Goal: Task Accomplishment & Management: Use online tool/utility

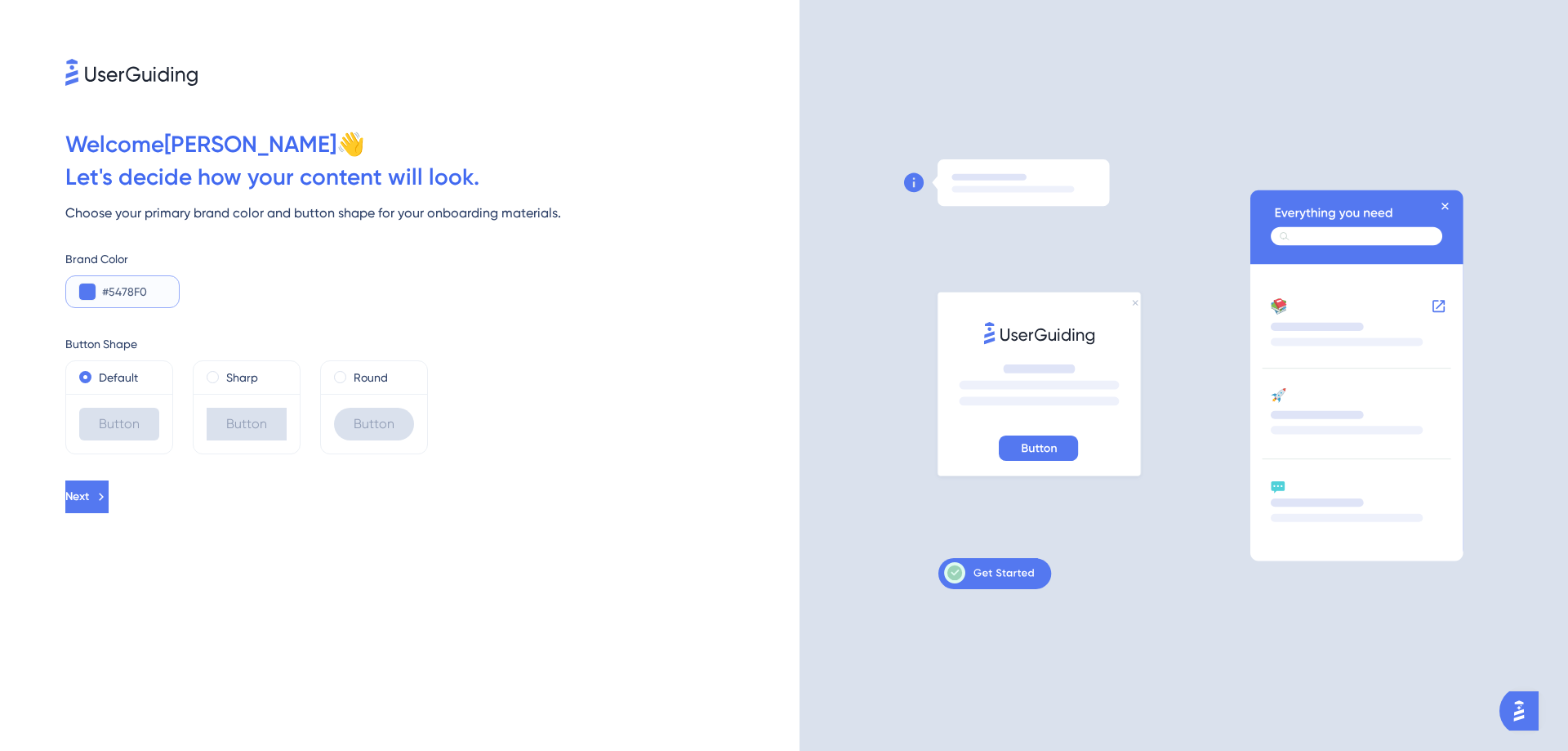
click at [147, 290] on input "#5478F0" at bounding box center [133, 292] width 64 height 20
click at [80, 291] on button at bounding box center [87, 292] width 17 height 17
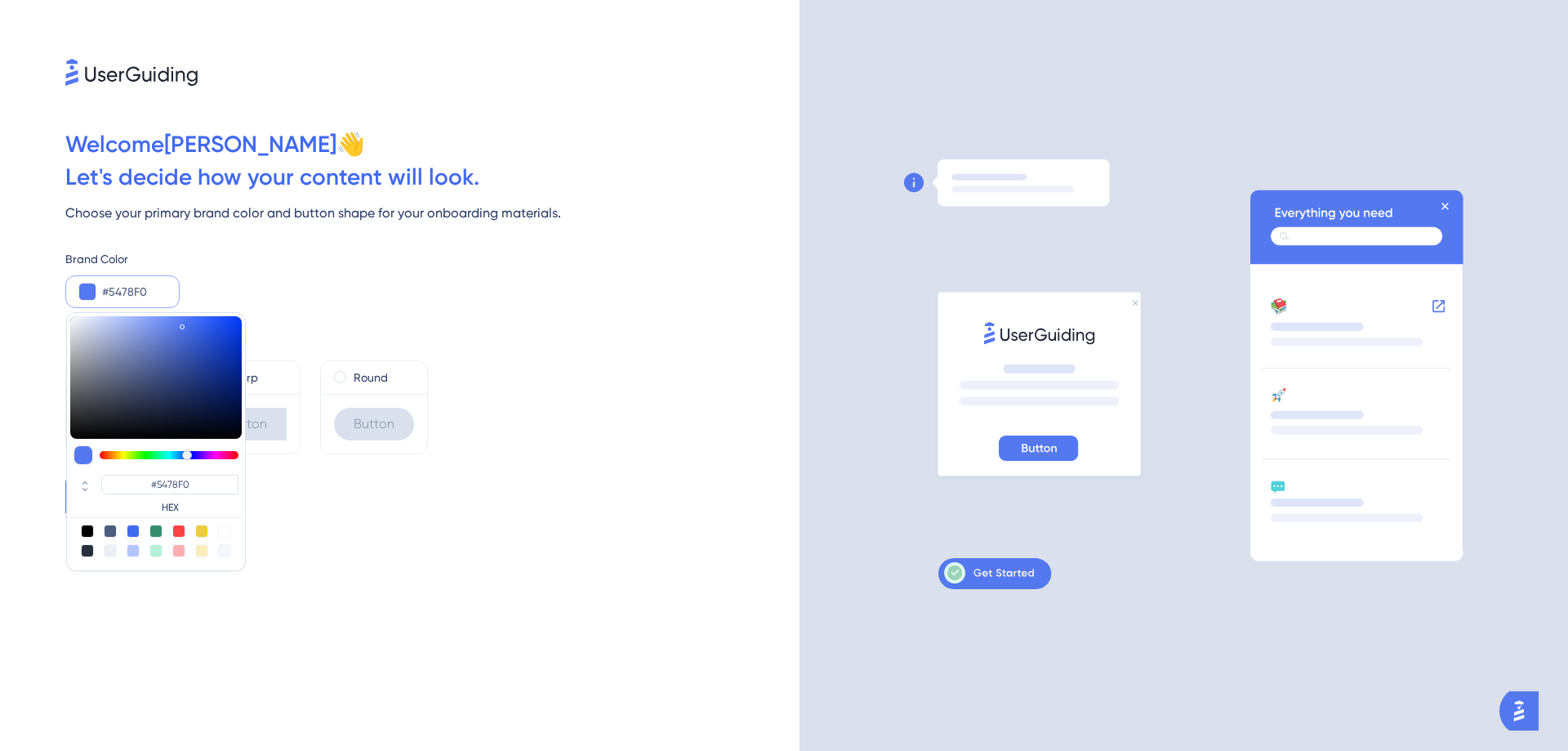
click at [203, 535] on div at bounding box center [201, 531] width 13 height 13
type input "#eccd39"
type input "#ECCD39"
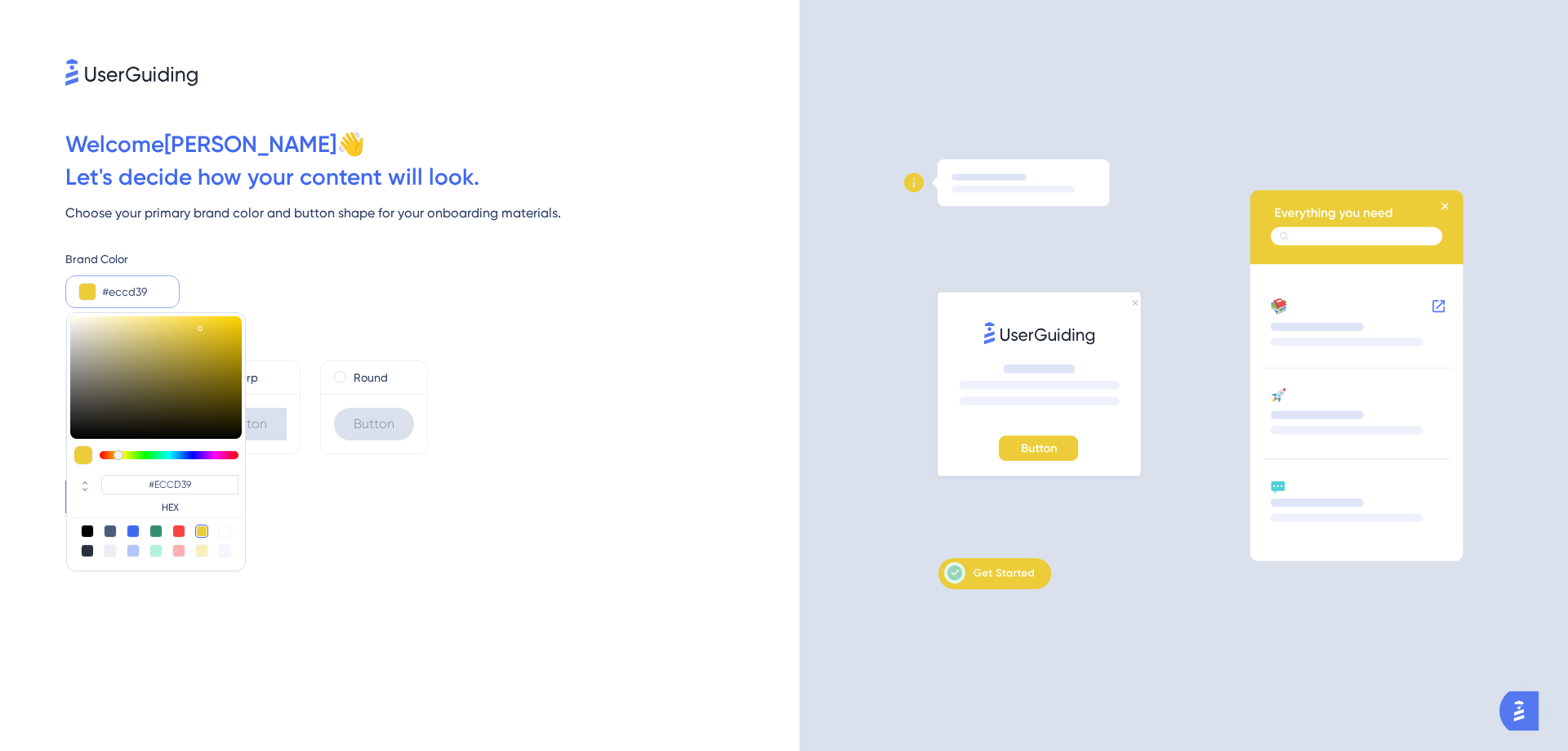
click at [115, 289] on input "#eccd39" at bounding box center [133, 292] width 64 height 20
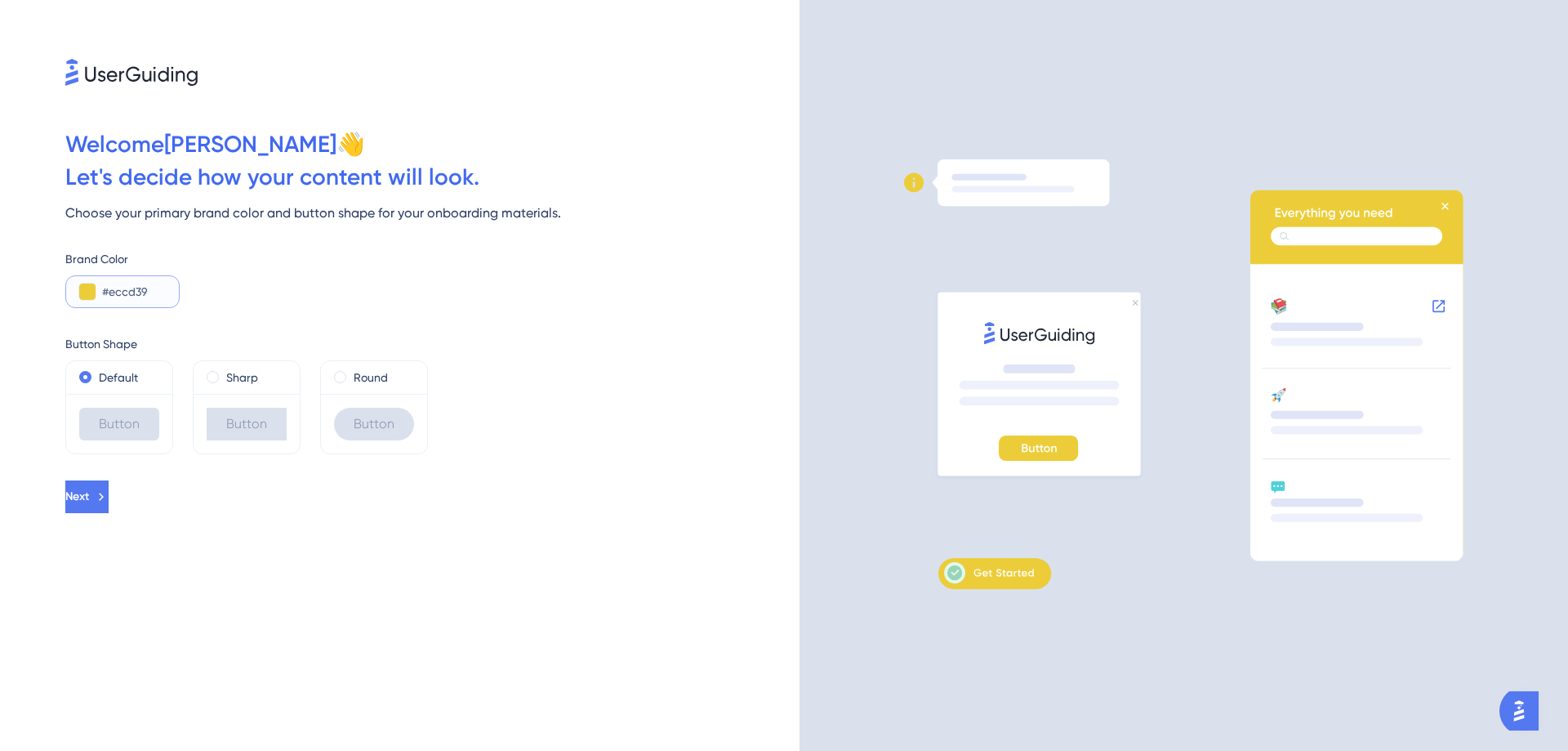
click at [115, 289] on input "#eccd39" at bounding box center [133, 292] width 64 height 20
paste input "FFC60"
click at [250, 280] on div "Brand Color #FFC60" at bounding box center [433, 279] width 734 height 59
click at [140, 285] on input "#FFC60" at bounding box center [133, 292] width 64 height 20
click at [109, 290] on input "#FFC60" at bounding box center [133, 292] width 64 height 20
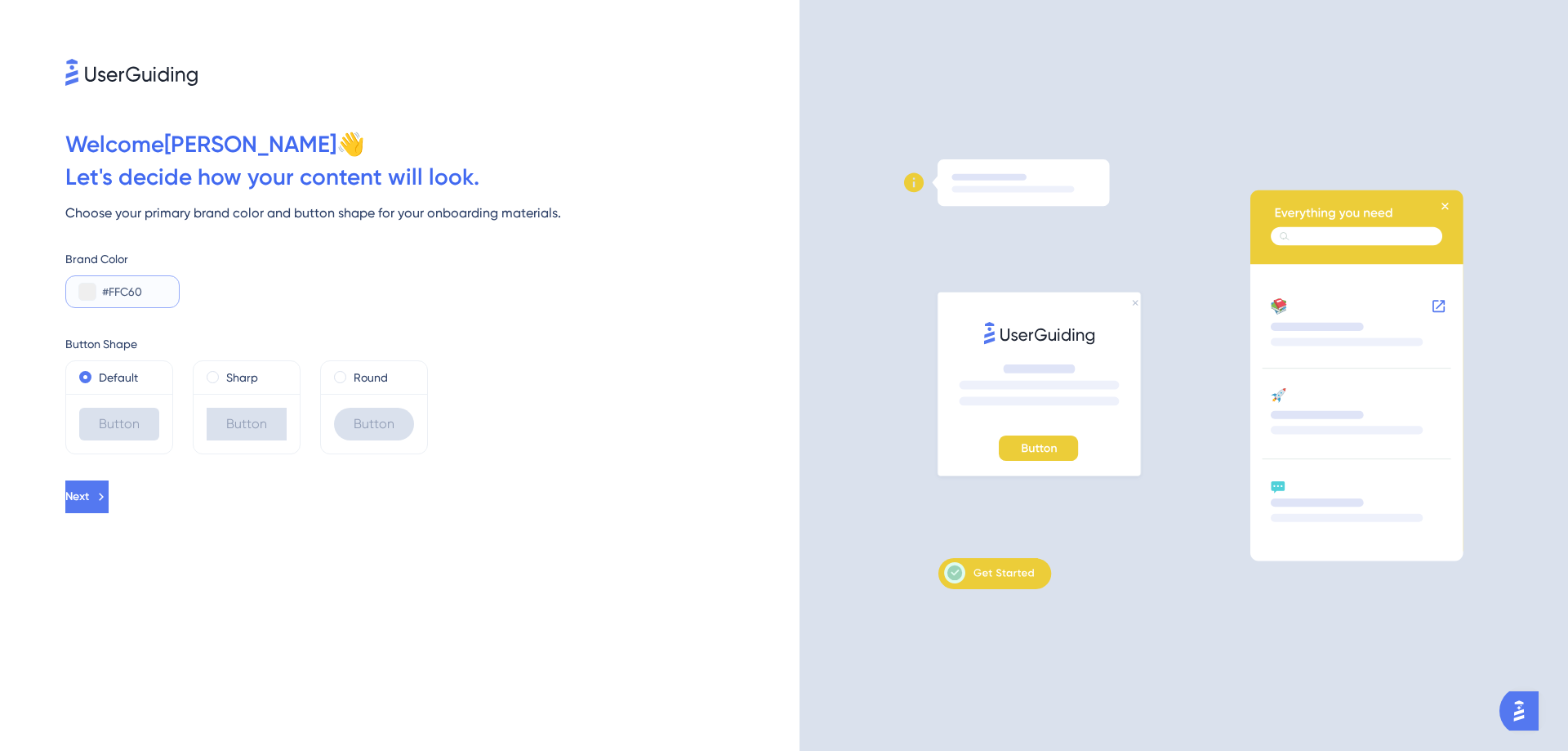
click at [128, 293] on input "#FFC60" at bounding box center [133, 292] width 64 height 20
paste input "0"
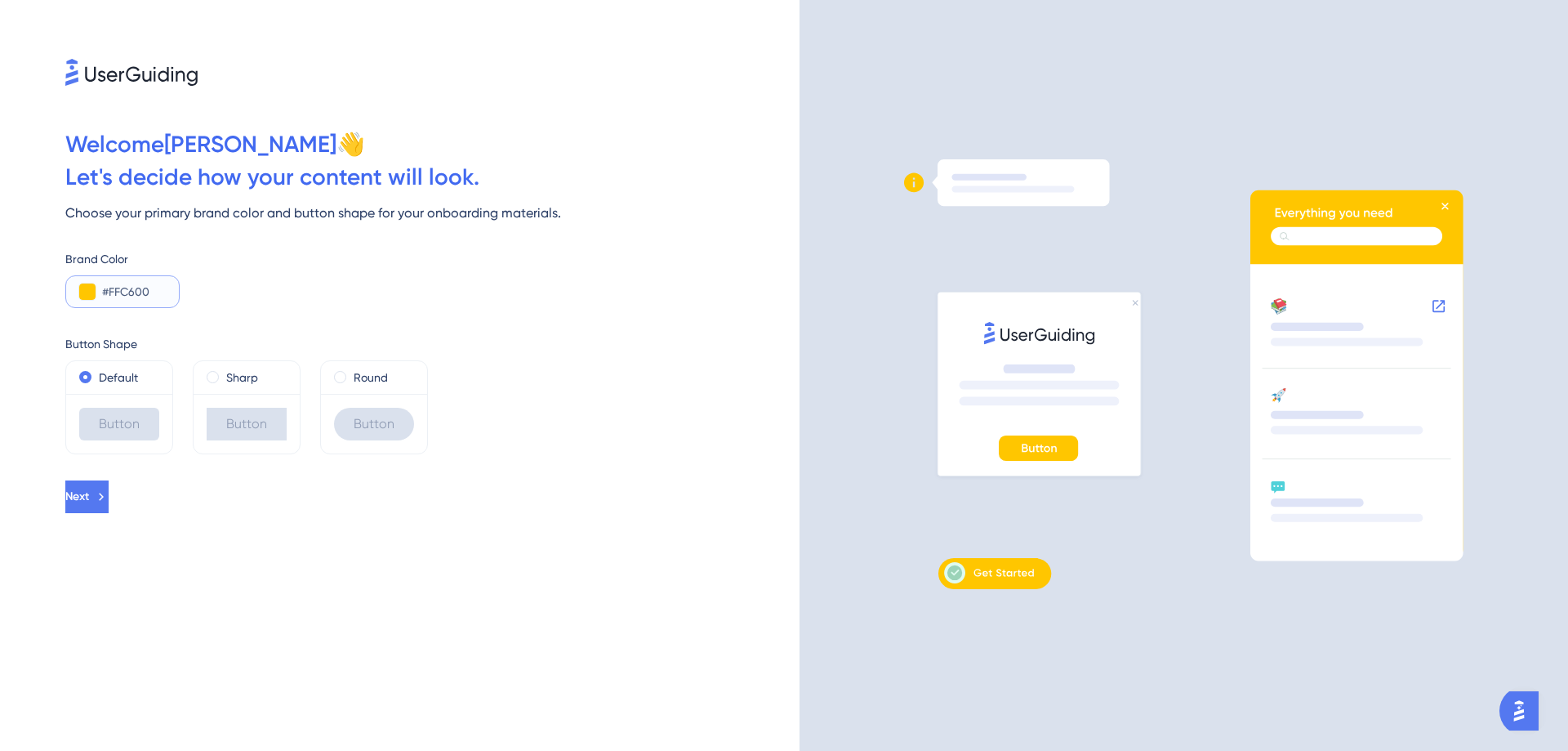
type input "#FFC600"
click at [213, 290] on div "Brand Color #FFC600" at bounding box center [433, 279] width 734 height 59
click at [248, 299] on div "Brand Color #FFC600" at bounding box center [433, 279] width 734 height 59
click at [235, 404] on div "Button" at bounding box center [247, 423] width 106 height 60
click at [93, 374] on div "Default" at bounding box center [119, 378] width 80 height 20
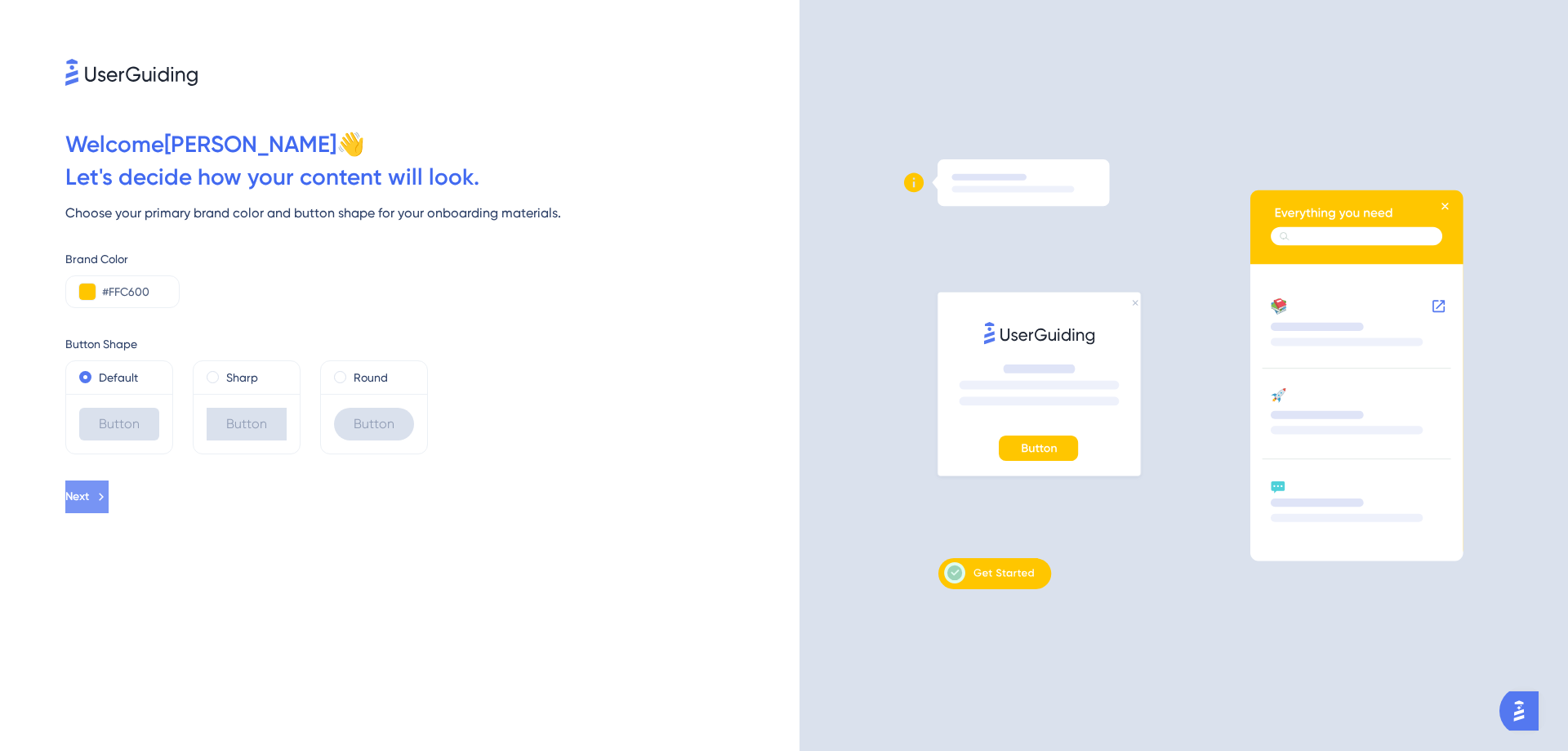
click at [109, 500] on icon at bounding box center [101, 496] width 15 height 15
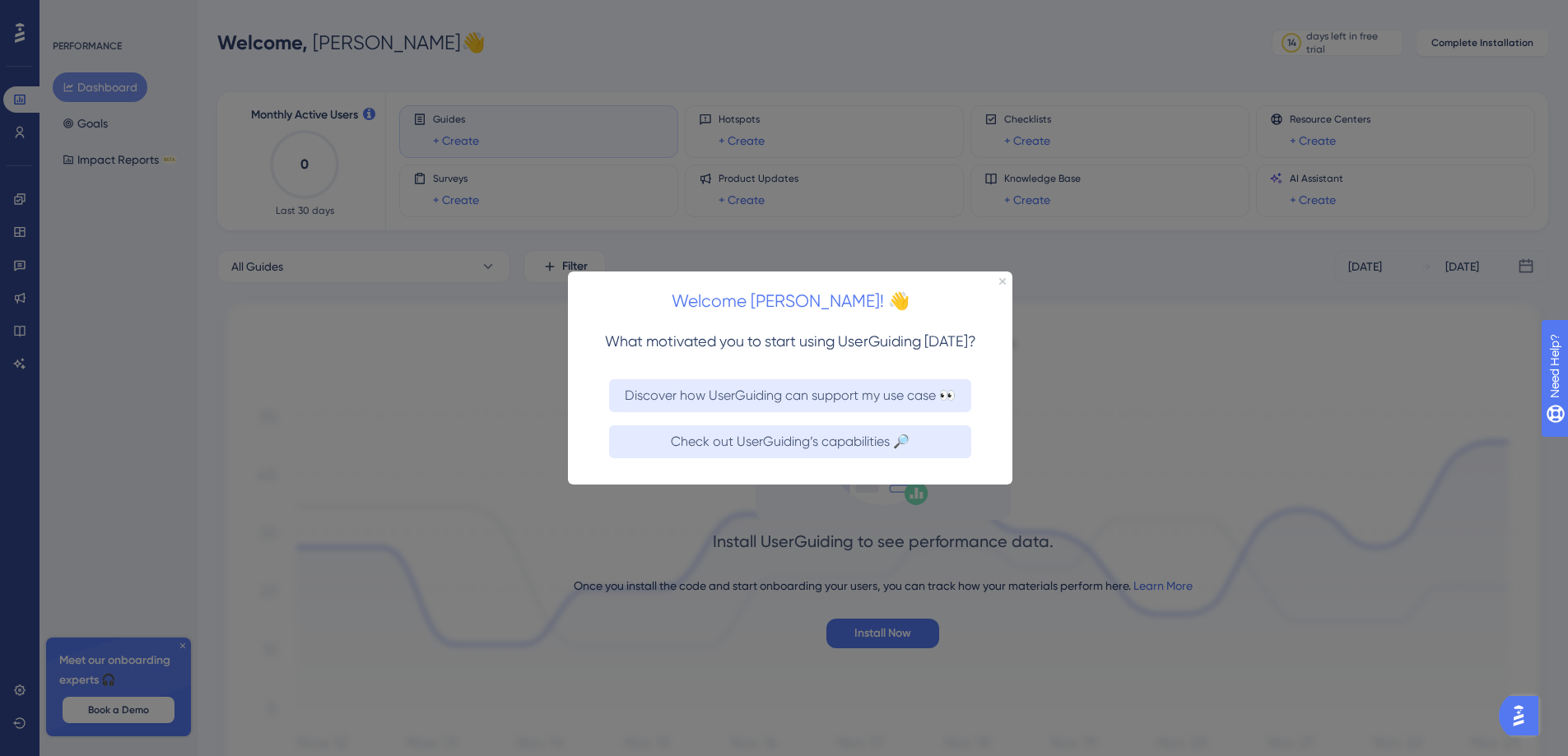
click at [1006, 277] on div "Welcome [PERSON_NAME]! 👋" at bounding box center [790, 297] width 445 height 51
click at [1002, 279] on icon "Close Preview" at bounding box center [1002, 280] width 7 height 7
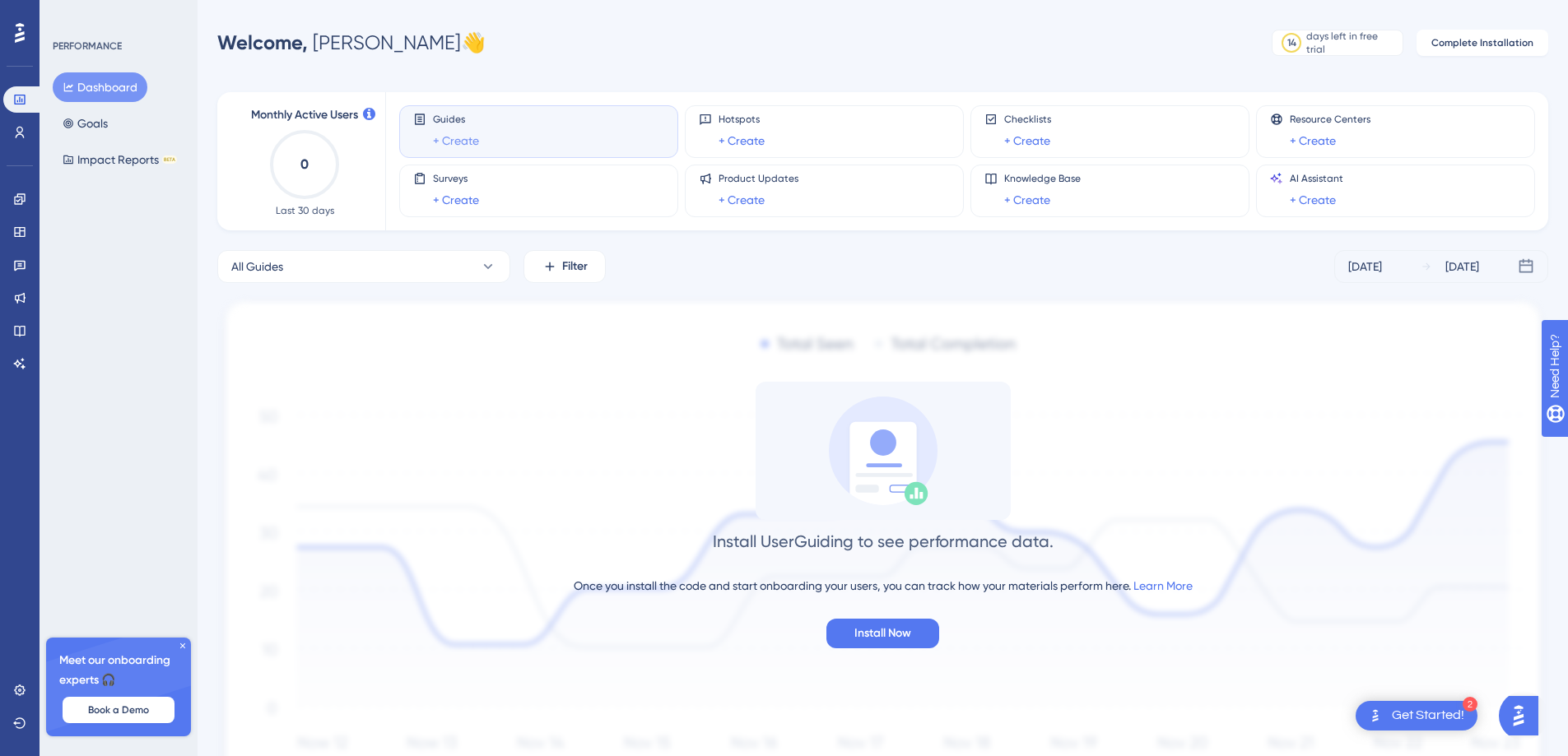
click at [457, 145] on link "+ Create" at bounding box center [456, 141] width 46 height 20
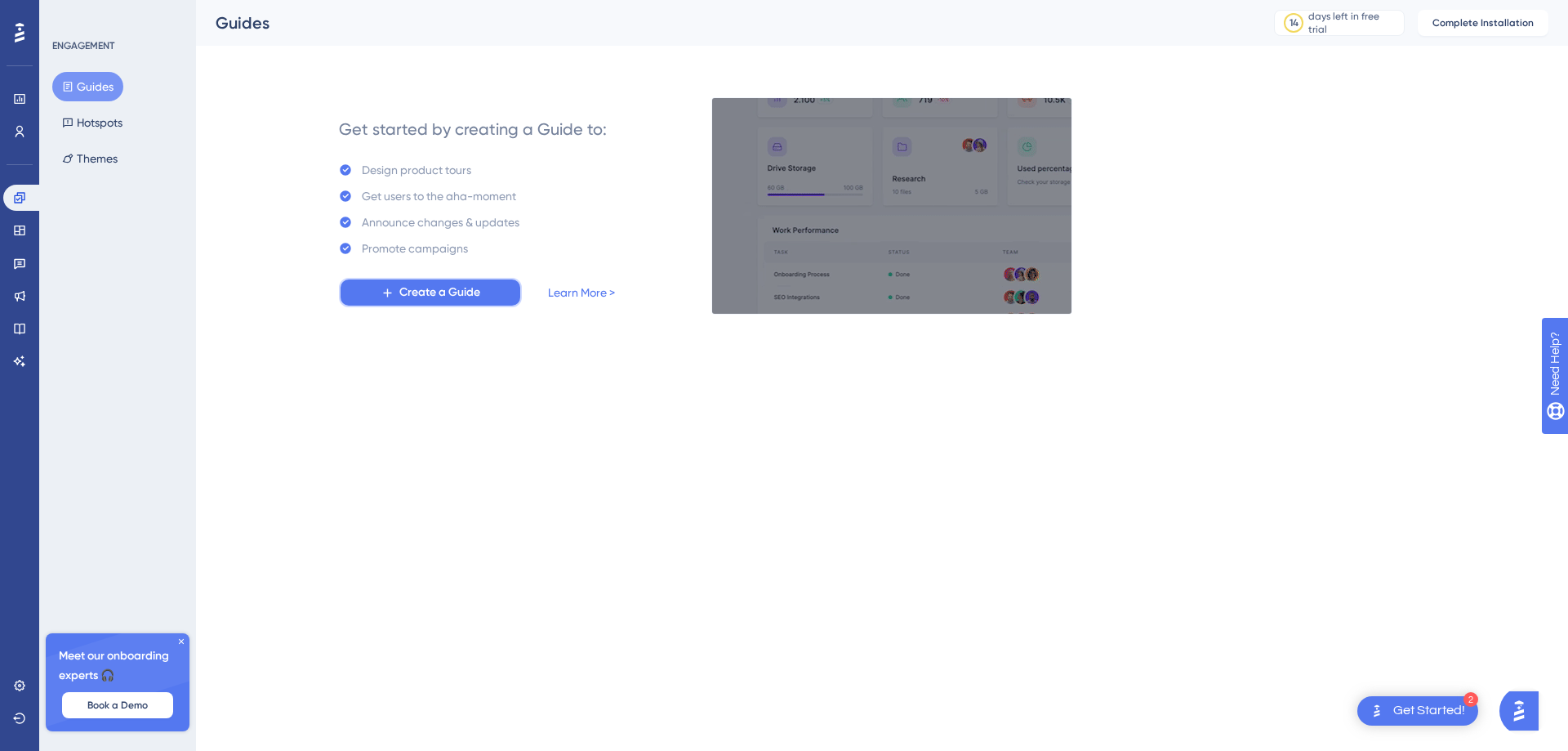
click at [437, 297] on span "Create a Guide" at bounding box center [439, 293] width 81 height 20
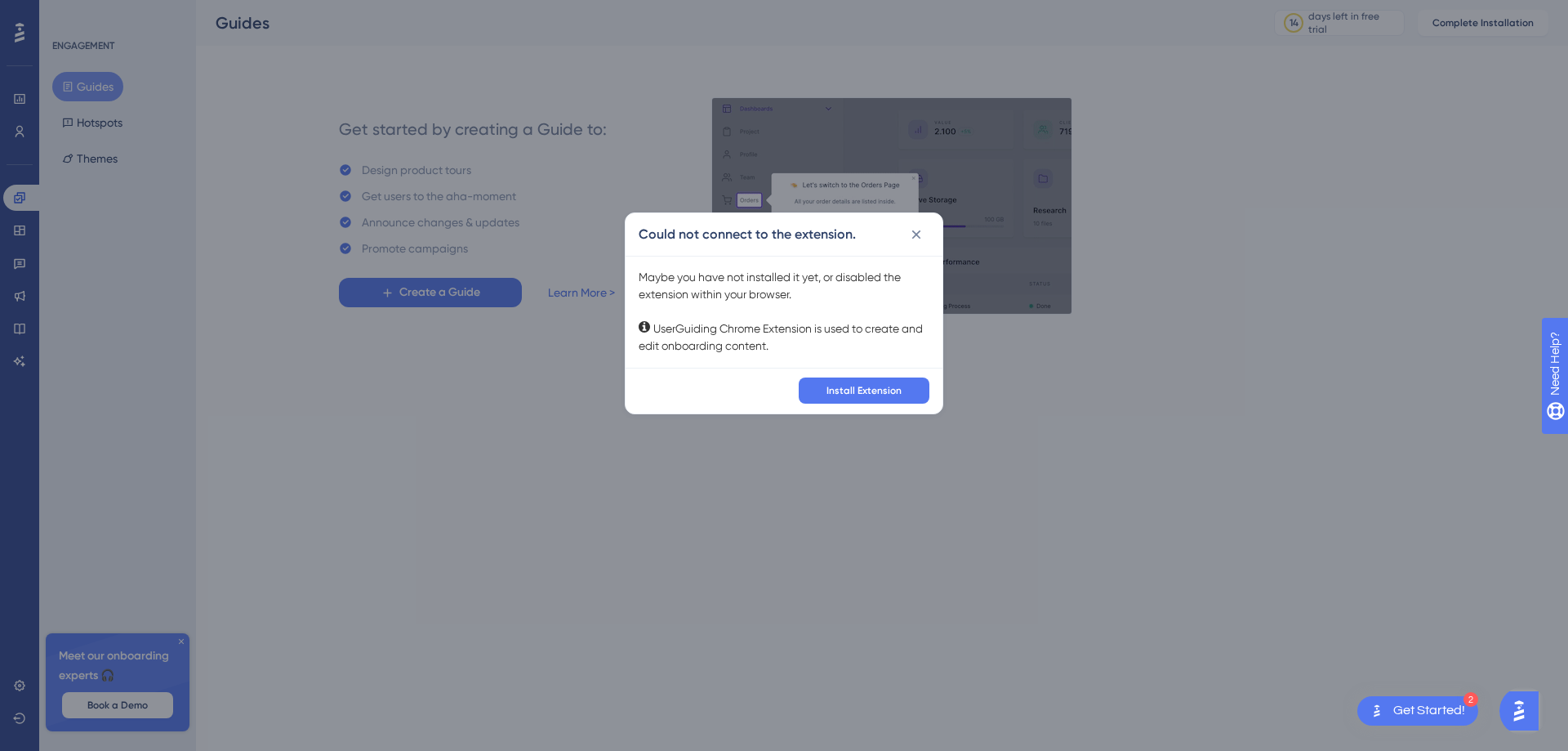
click at [685, 331] on div "Maybe you have not installed it yet, or disabled the extension within your brow…" at bounding box center [784, 312] width 291 height 86
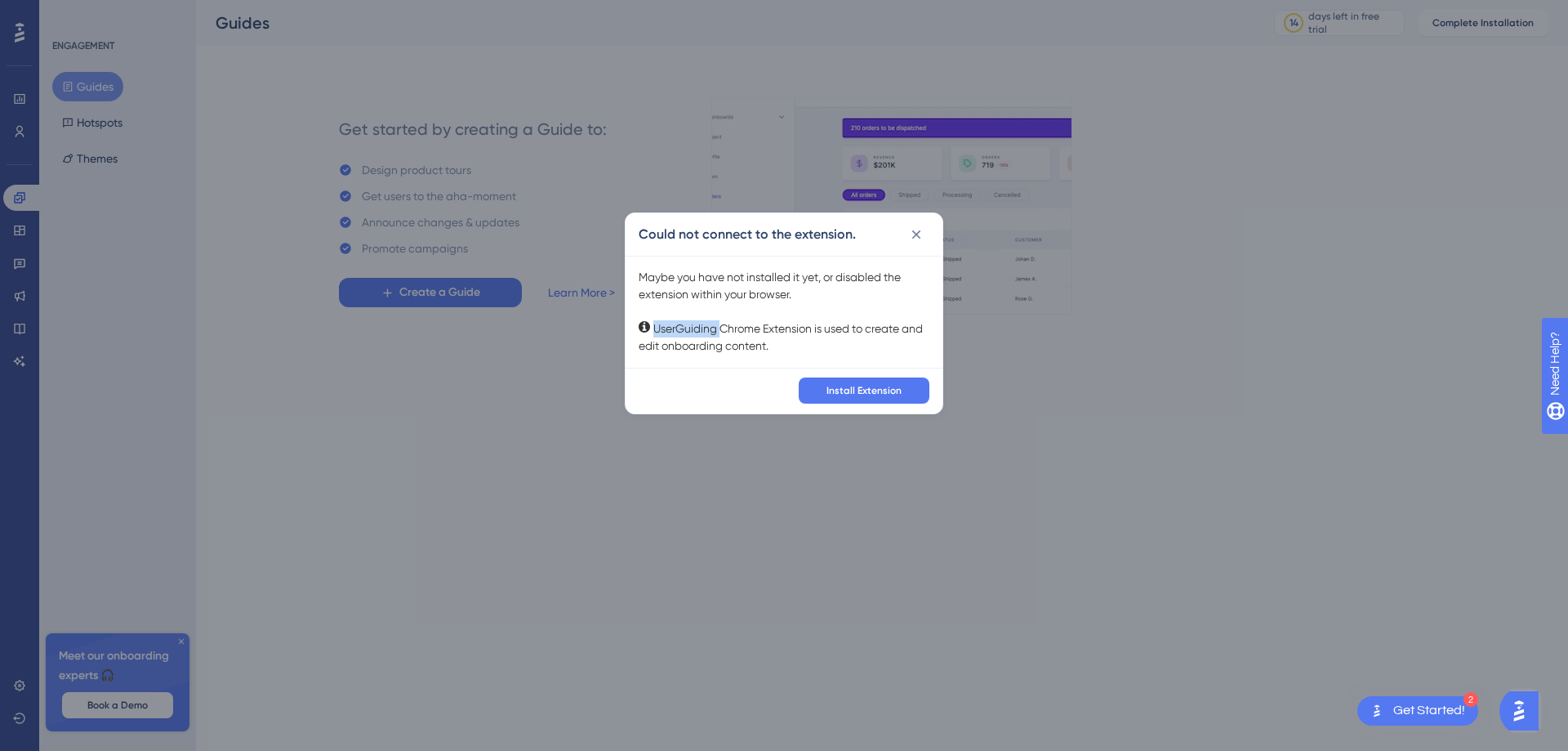
click at [685, 331] on div "Maybe you have not installed it yet, or disabled the extension within your brow…" at bounding box center [784, 312] width 291 height 86
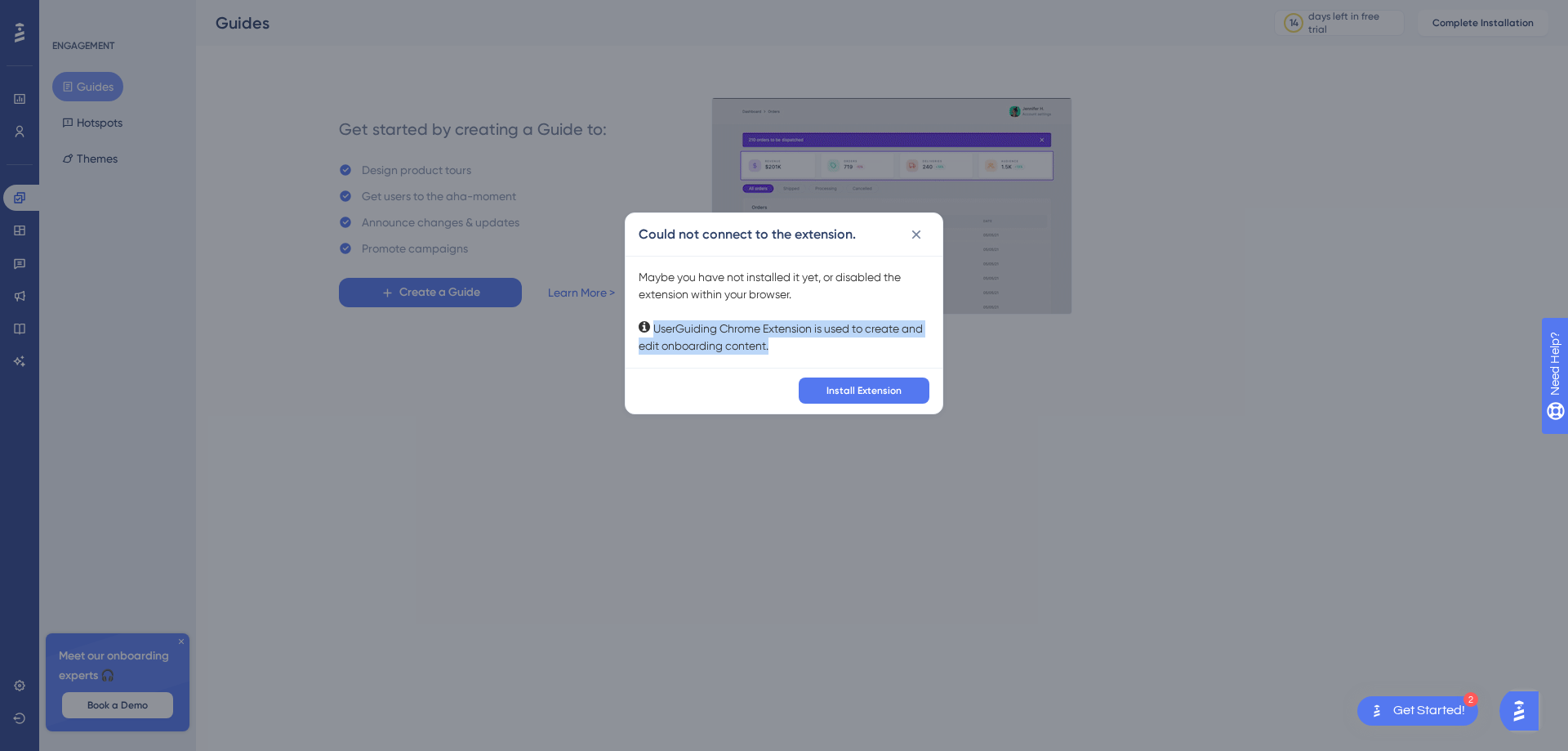
click at [685, 331] on div "Maybe you have not installed it yet, or disabled the extension within your brow…" at bounding box center [784, 312] width 291 height 86
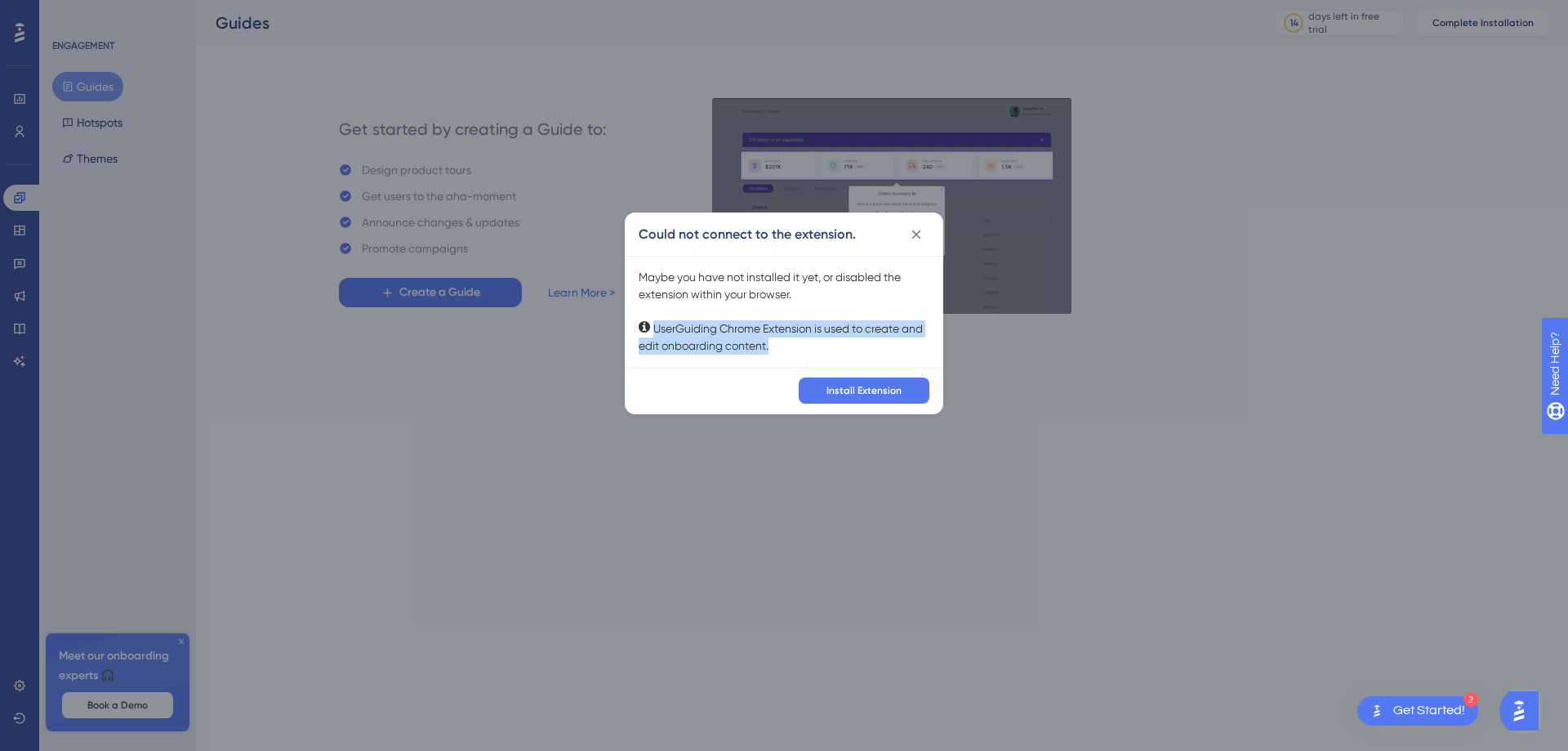
click at [777, 341] on div "Maybe you have not installed it yet, or disabled the extension within your brow…" at bounding box center [784, 312] width 291 height 86
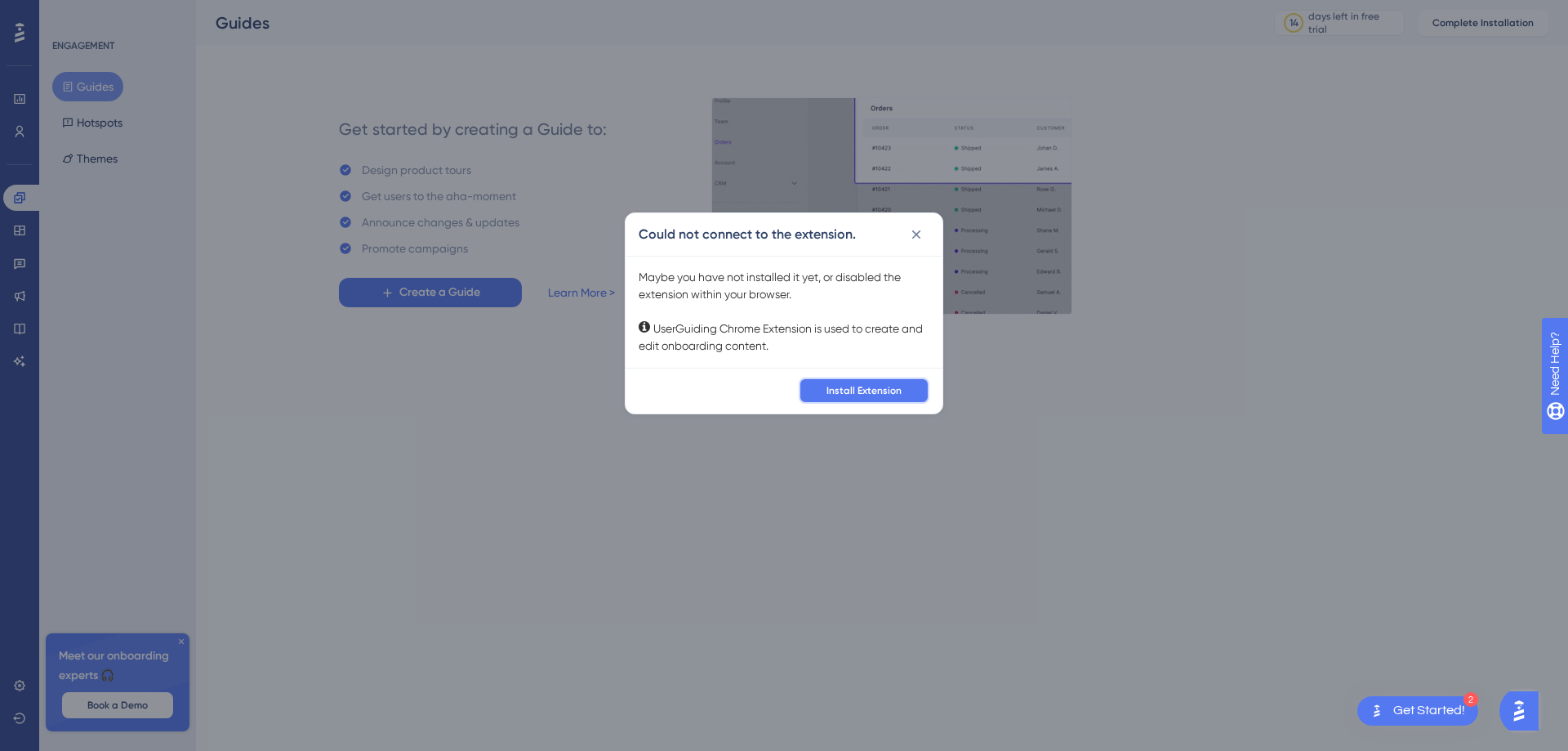
click at [845, 389] on span "Install Extension" at bounding box center [864, 390] width 75 height 13
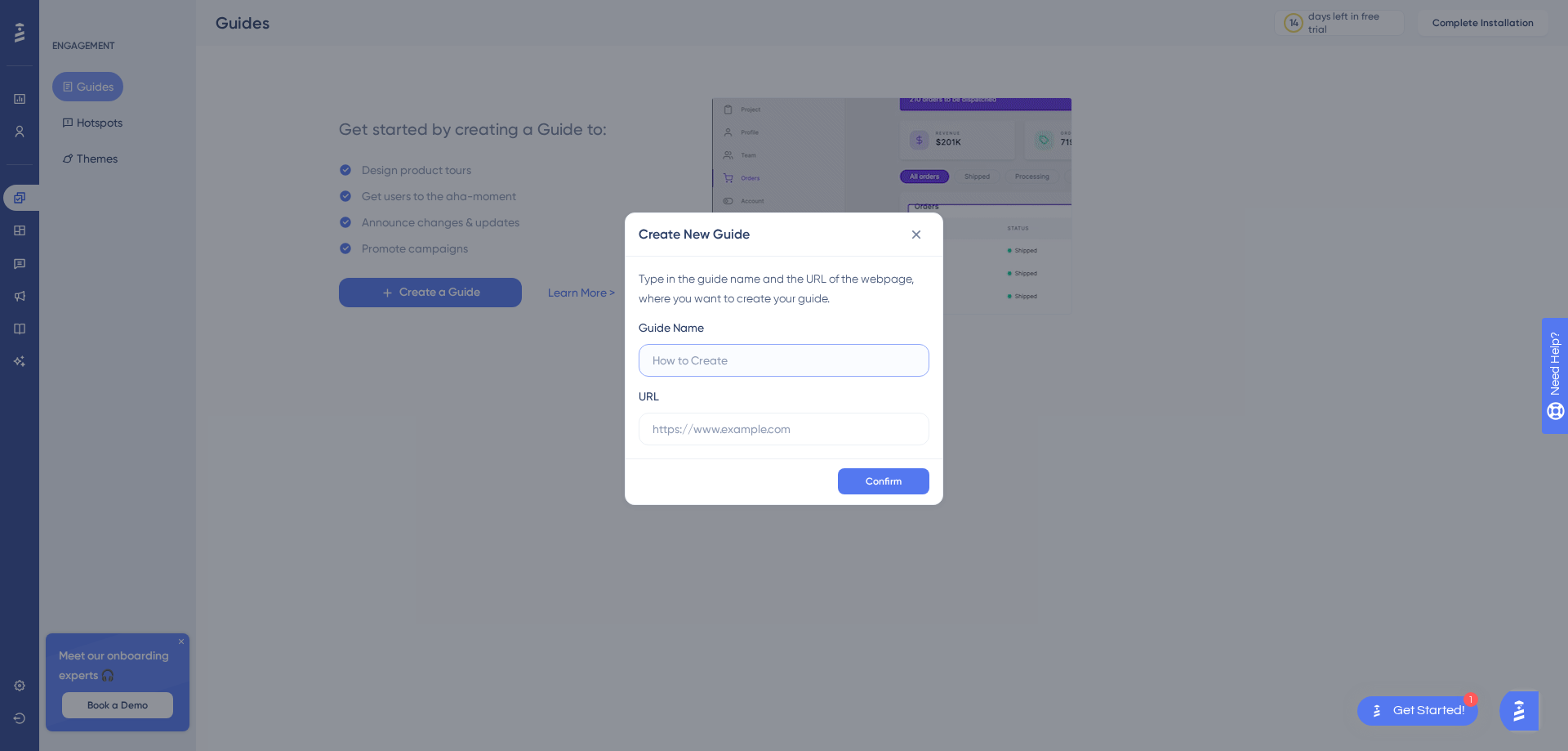
click at [772, 358] on input "text" at bounding box center [784, 360] width 263 height 18
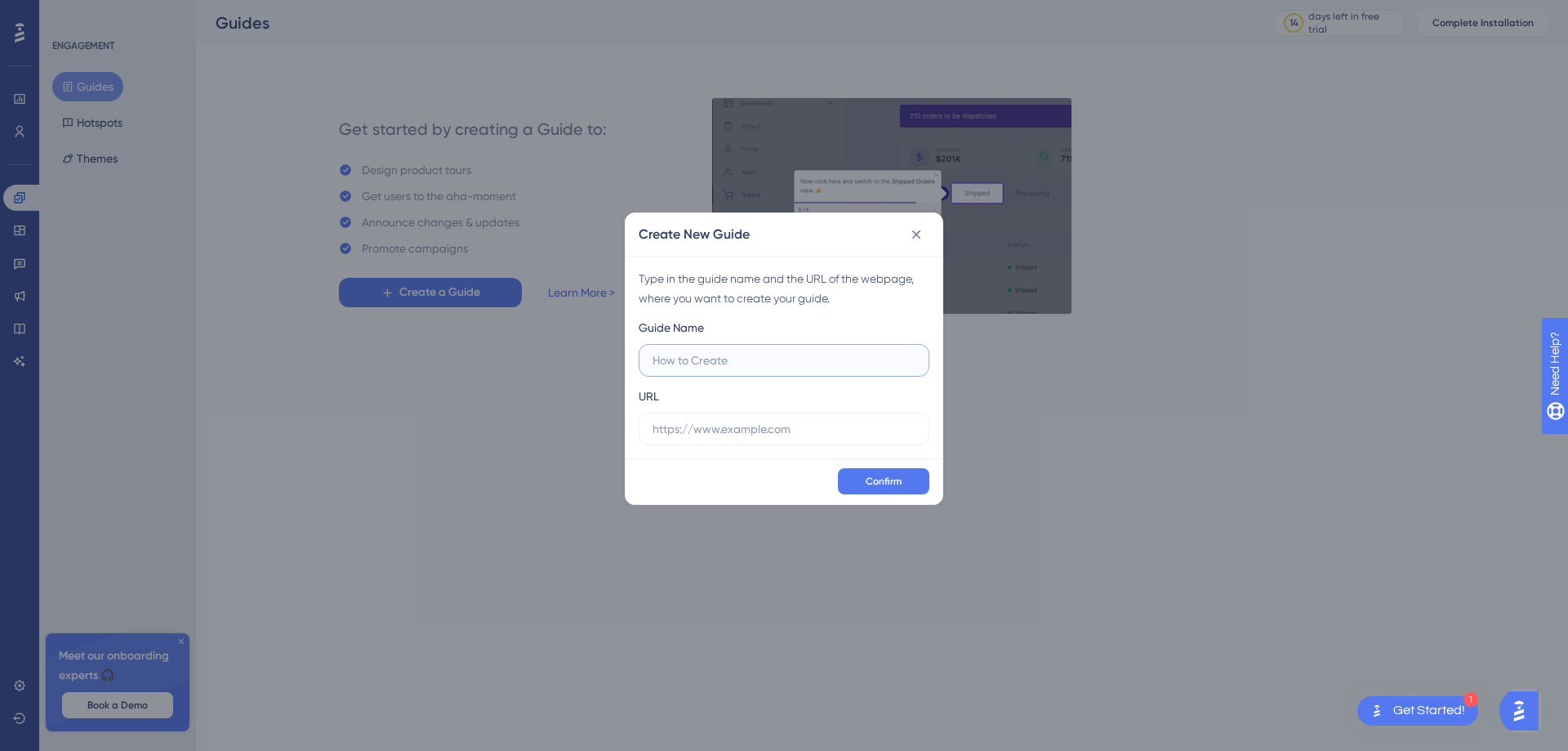
click at [772, 358] on input "text" at bounding box center [784, 360] width 263 height 18
type input "E"
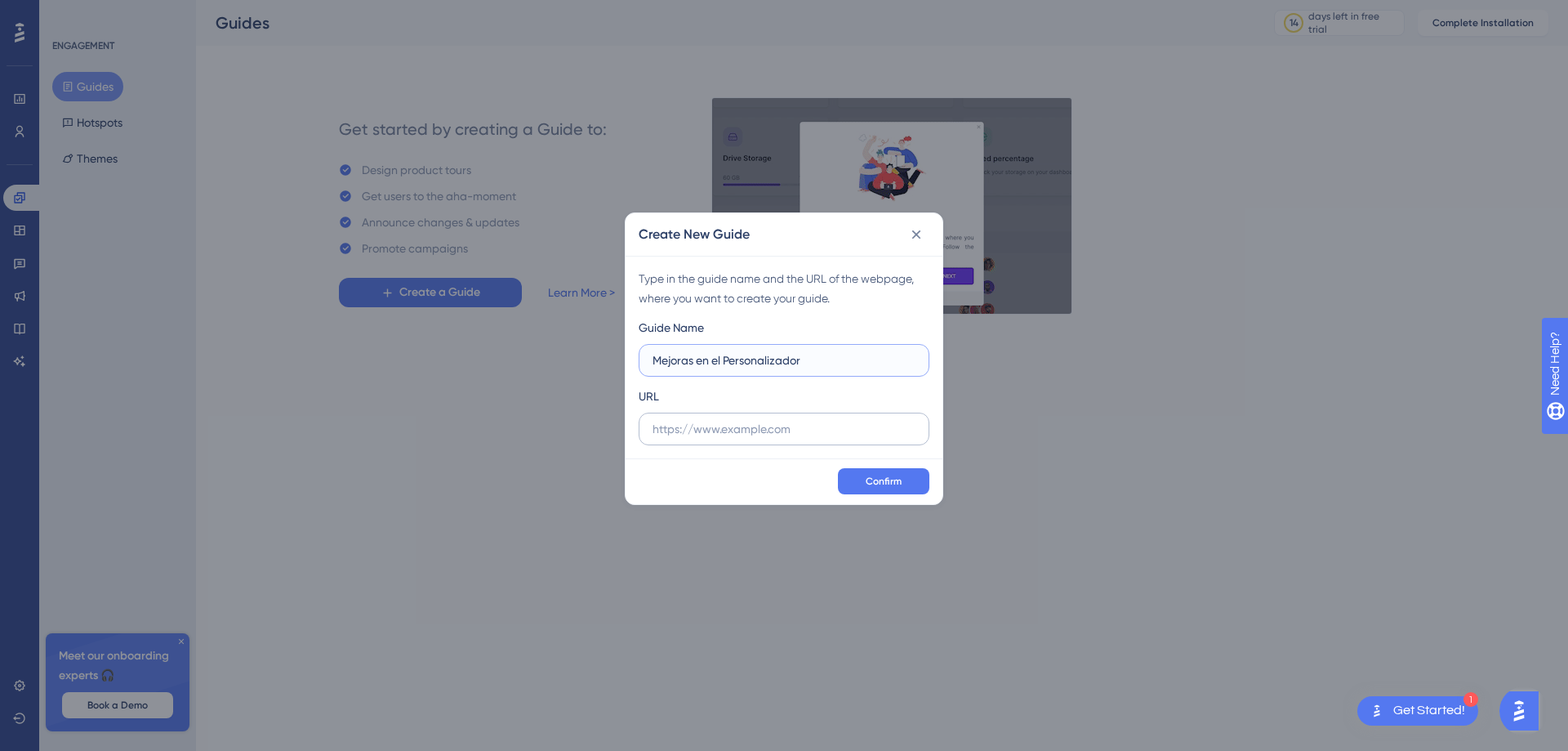
type input "Mejoras en el Personalizador"
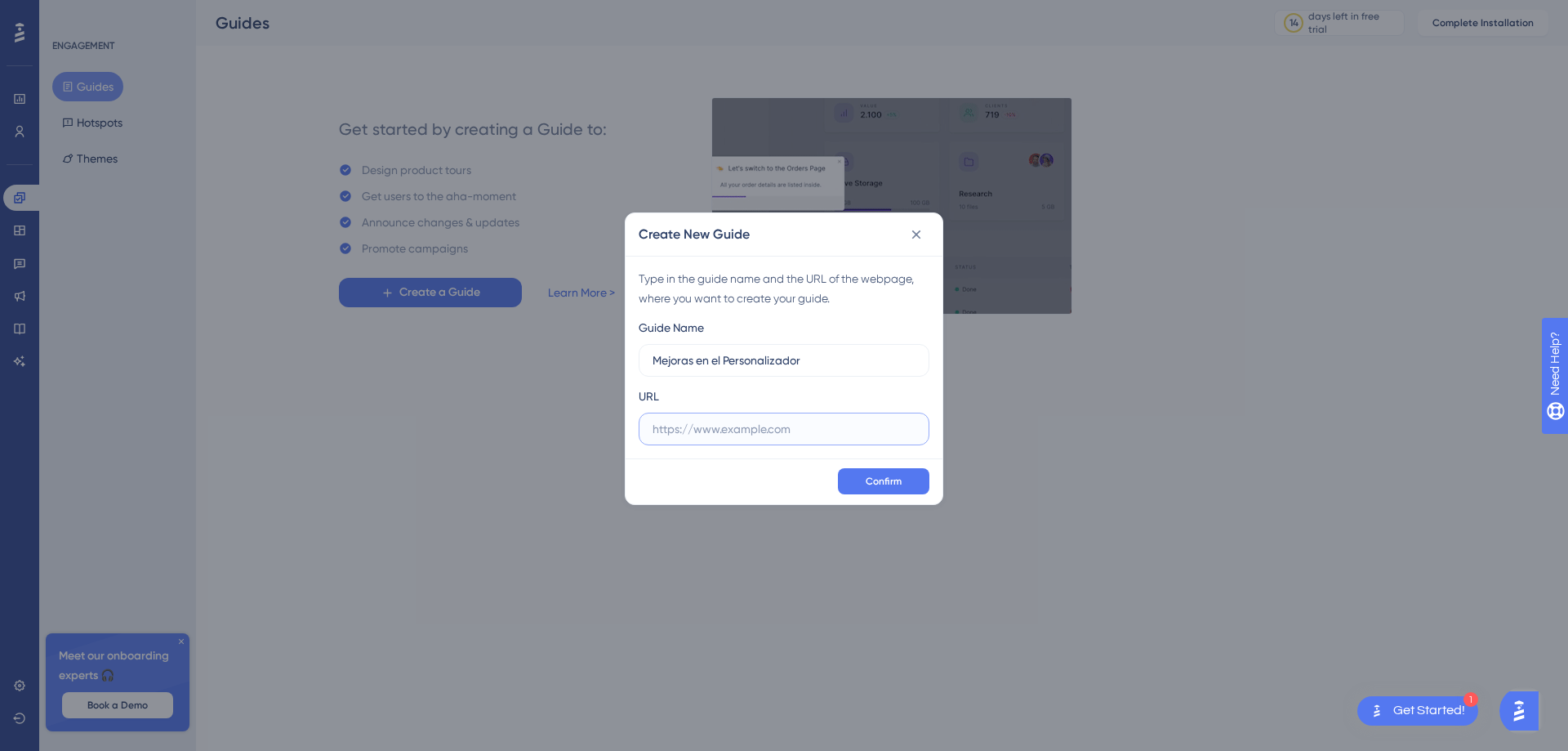
click at [736, 425] on input "text" at bounding box center [784, 429] width 263 height 18
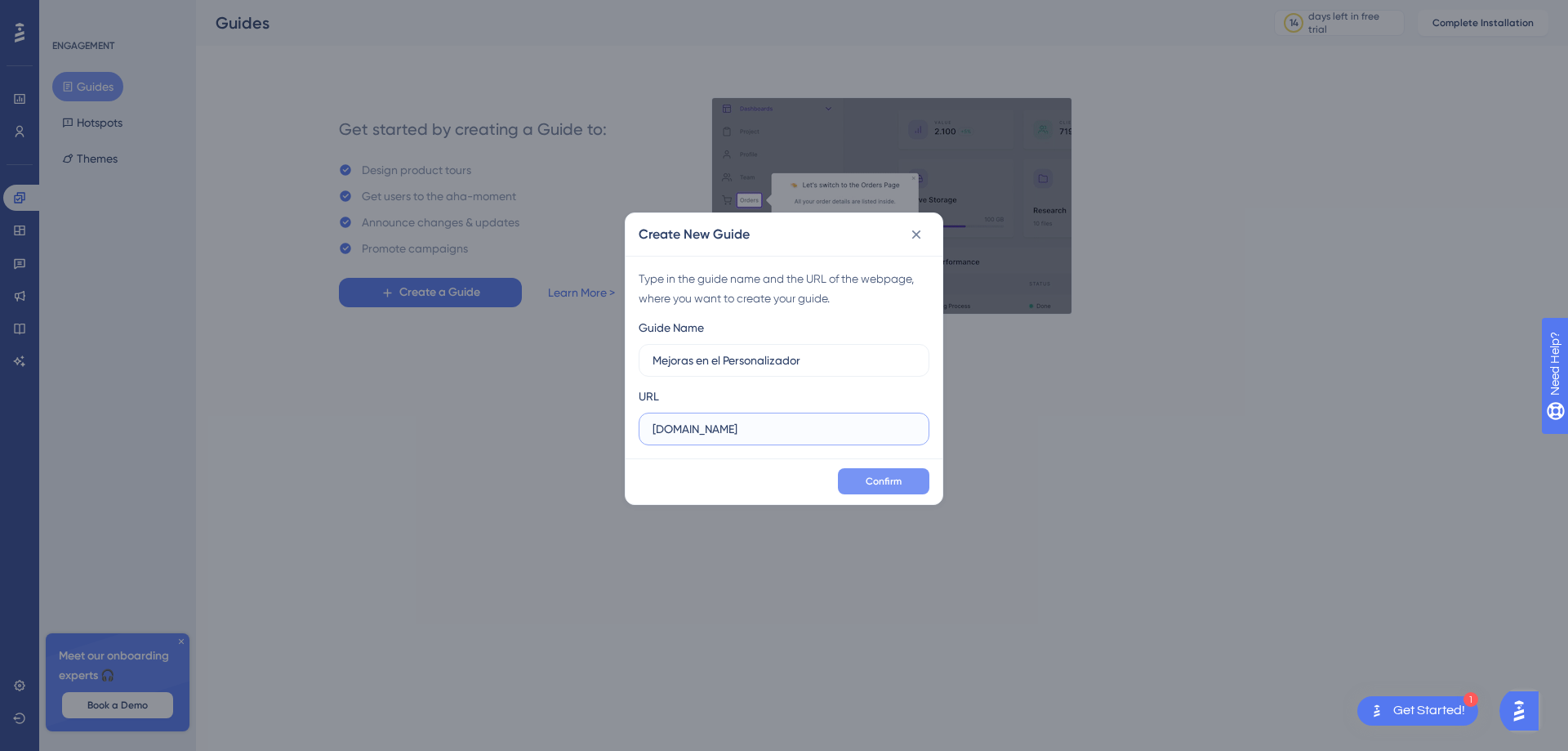
type input "[DOMAIN_NAME]"
click at [864, 480] on button "Confirm" at bounding box center [883, 481] width 91 height 26
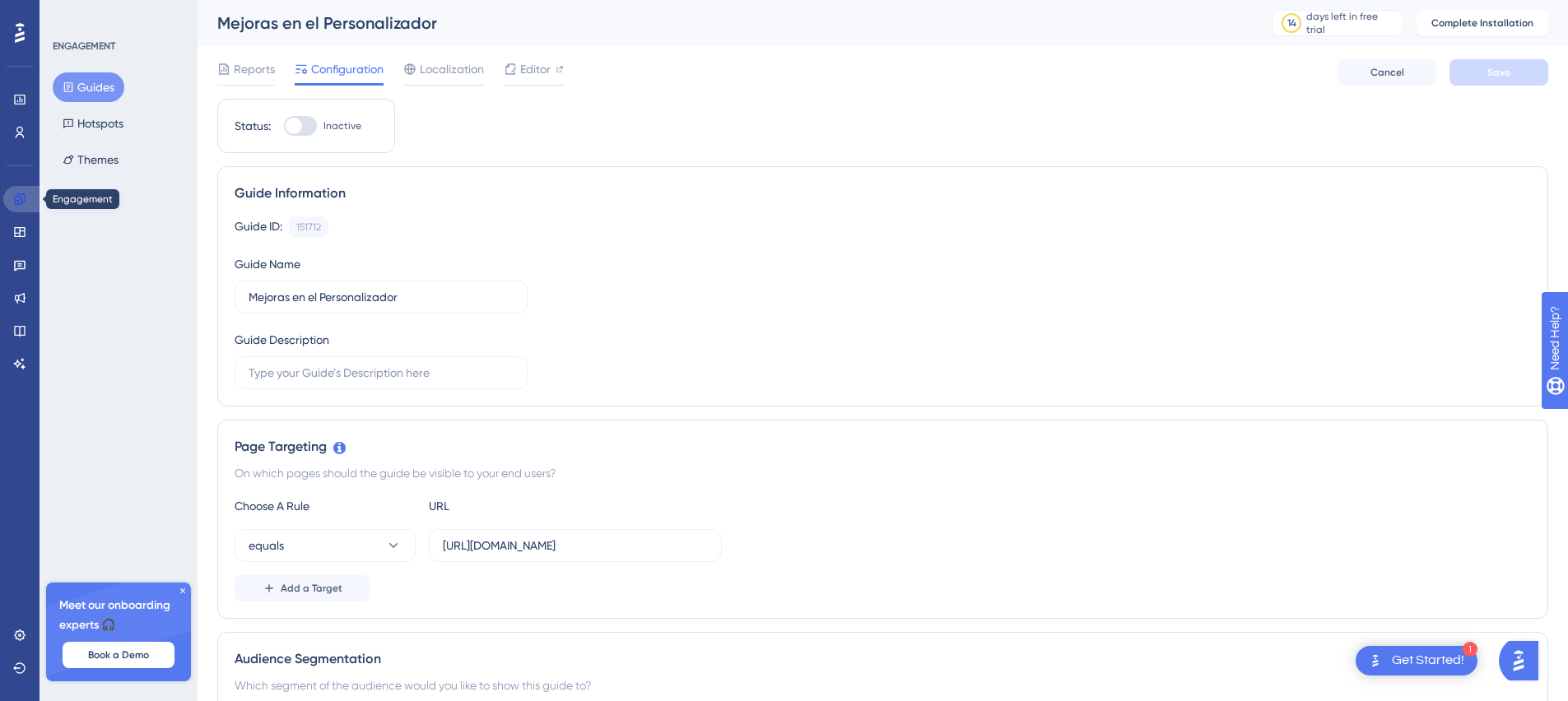
click at [22, 208] on link at bounding box center [23, 199] width 39 height 27
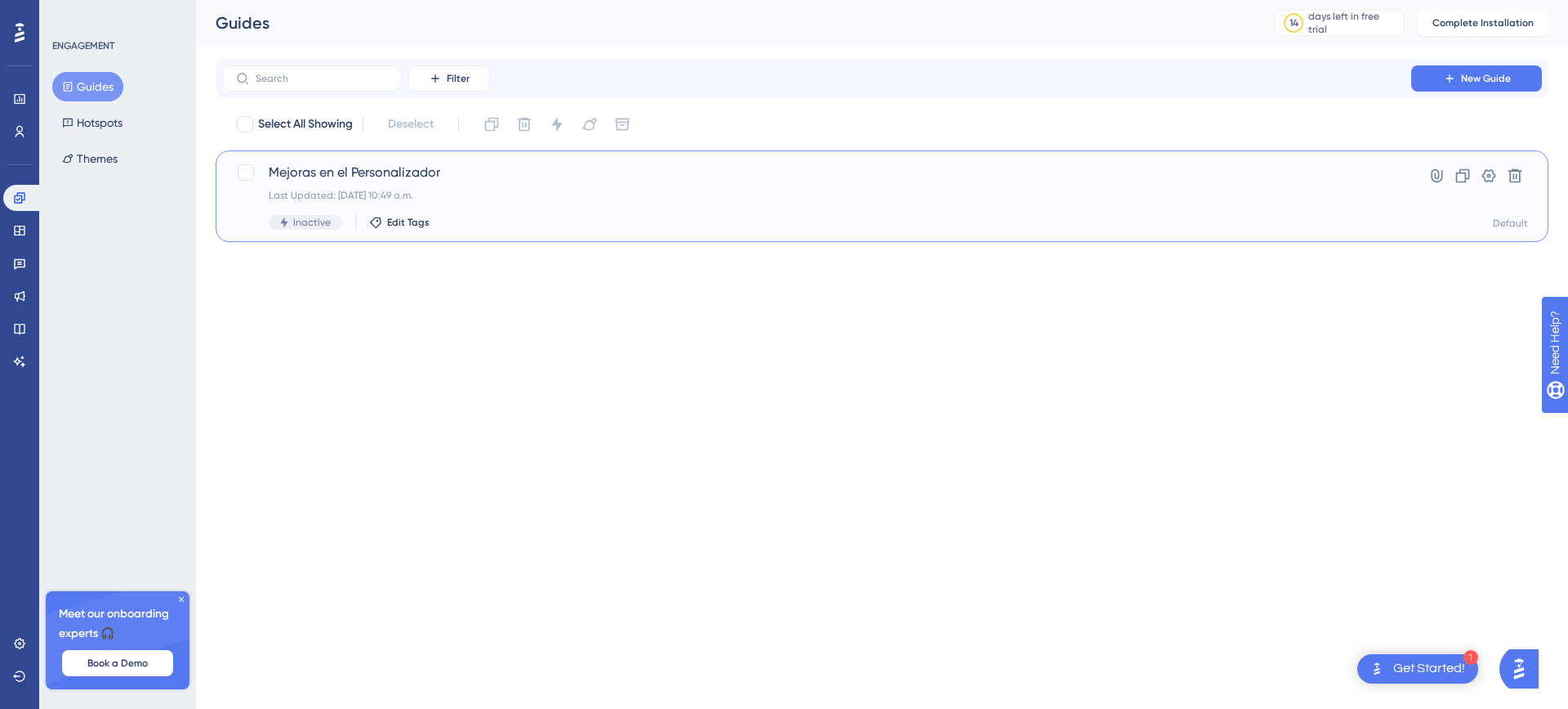
click at [1038, 188] on div "Mejoras en el Personalizador Last Updated: [DATE] 10:49 a.m. Inactive Edit Tags" at bounding box center [817, 196] width 1096 height 67
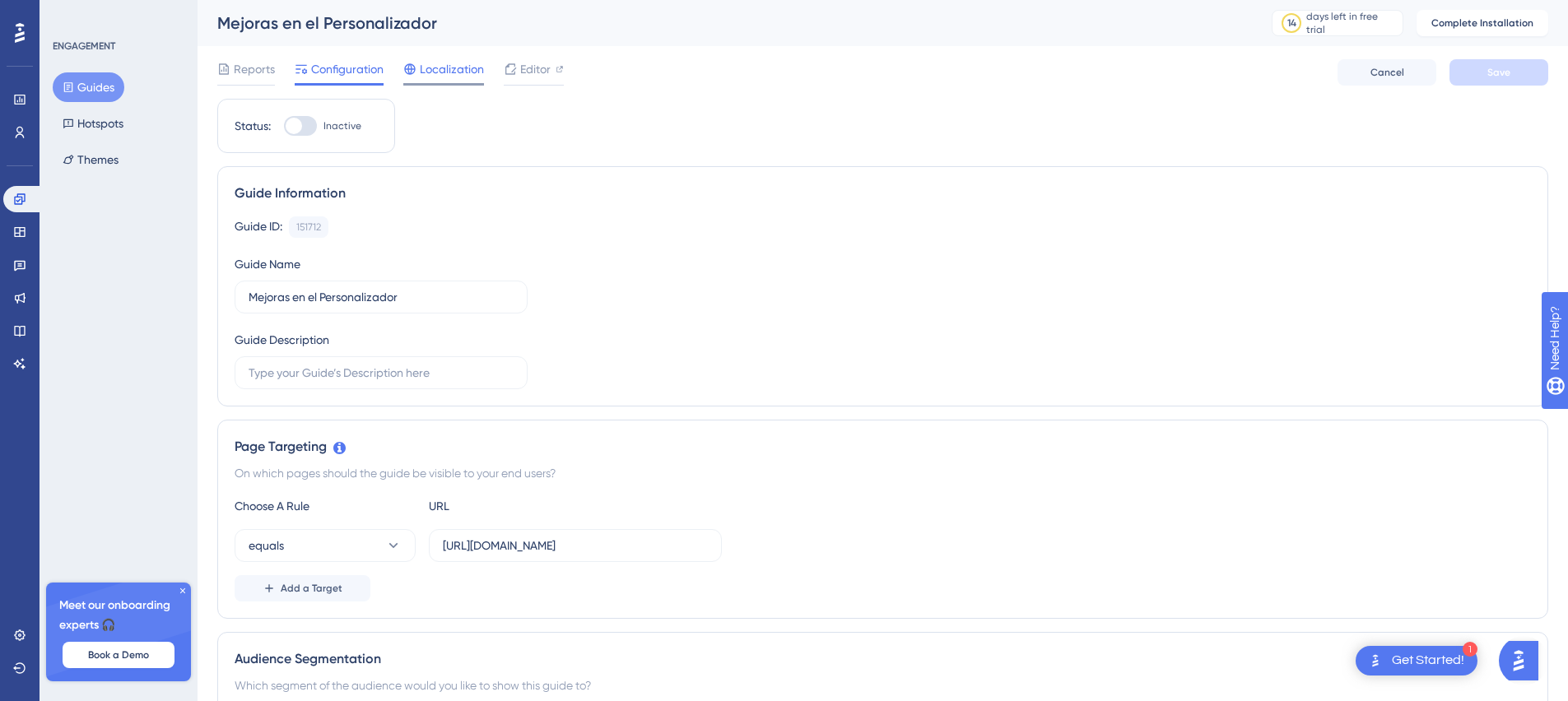
click at [455, 67] on span "Localization" at bounding box center [452, 69] width 64 height 20
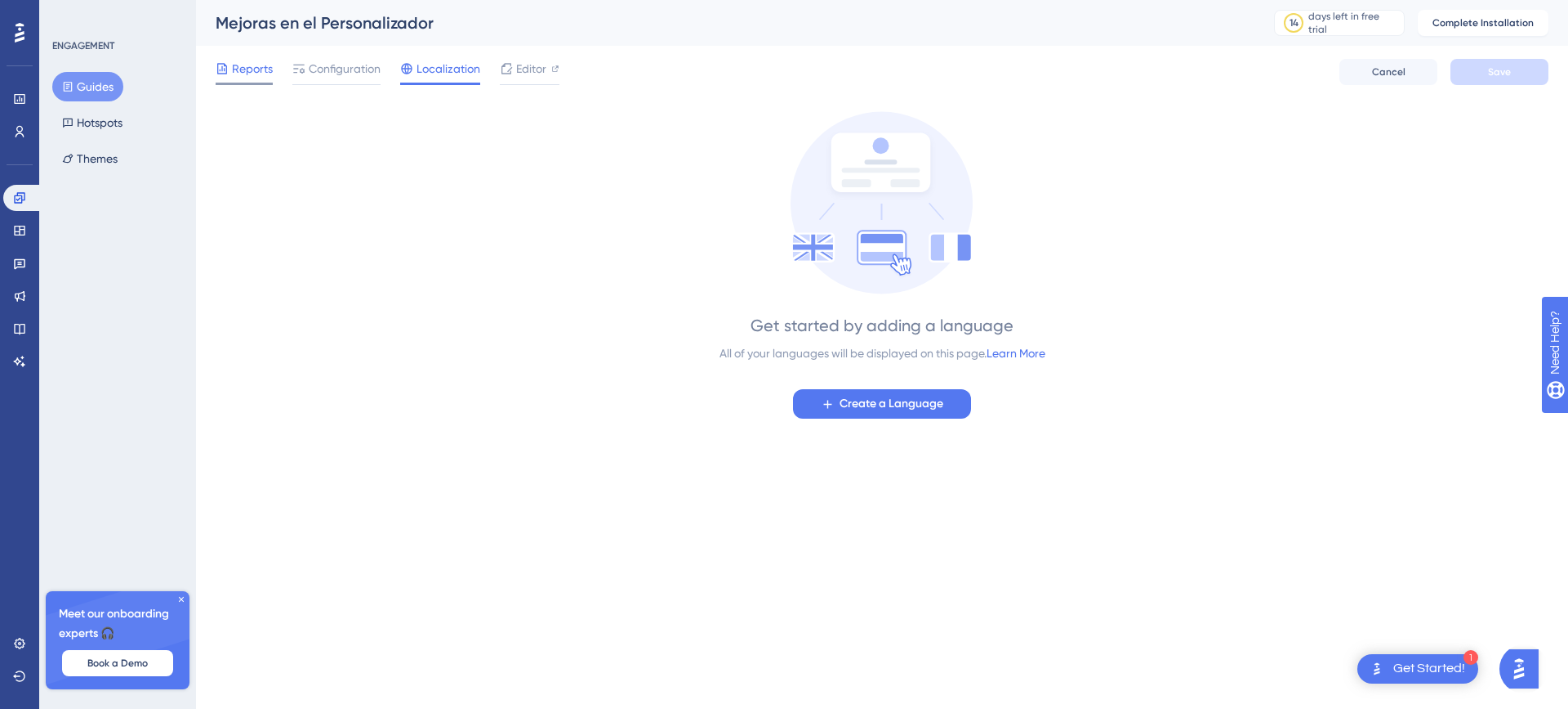
click at [259, 76] on span "Reports" at bounding box center [253, 69] width 41 height 20
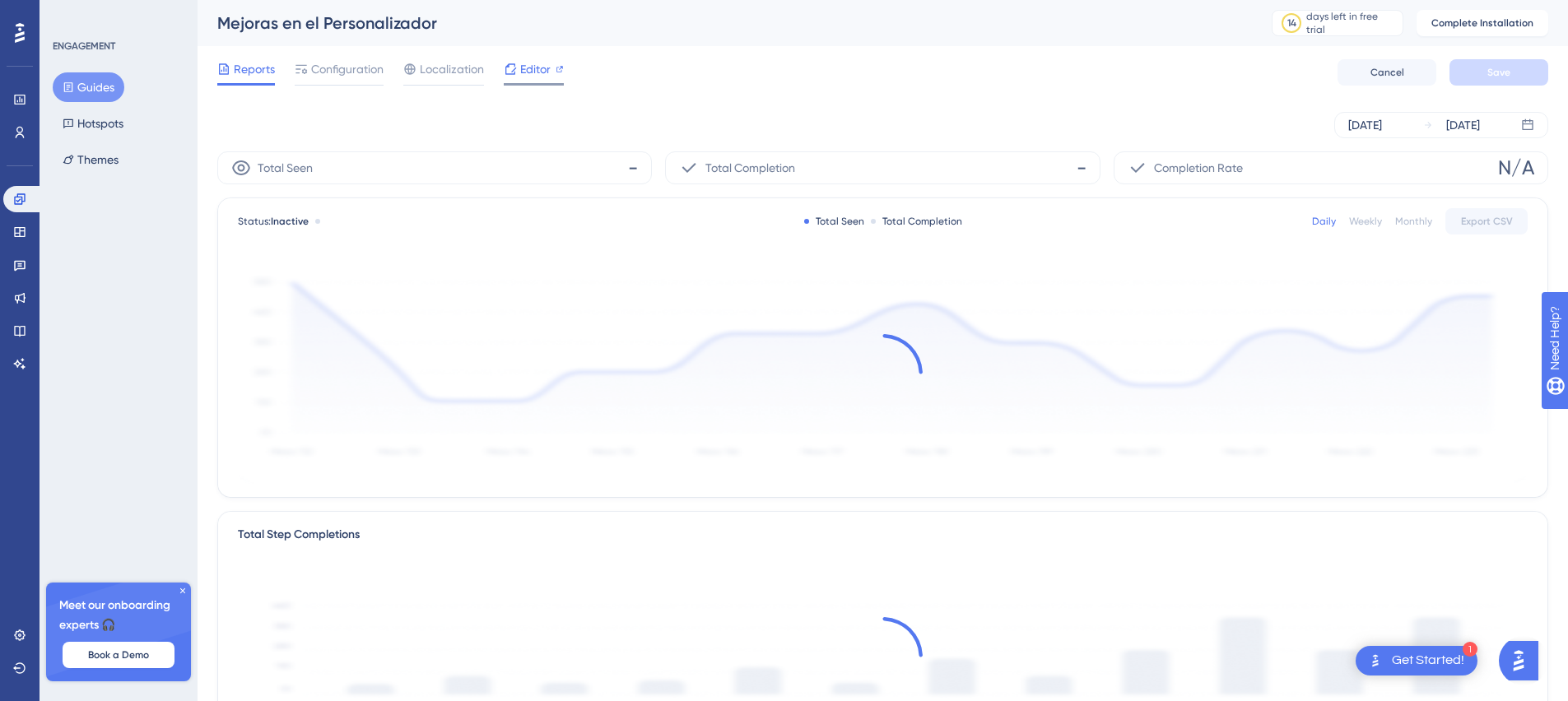
click at [534, 68] on span "Editor" at bounding box center [535, 69] width 31 height 20
